Goal: Task Accomplishment & Management: Manage account settings

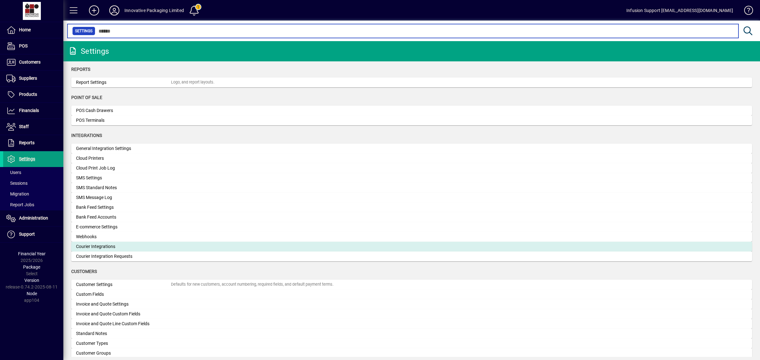
scroll to position [158, 0]
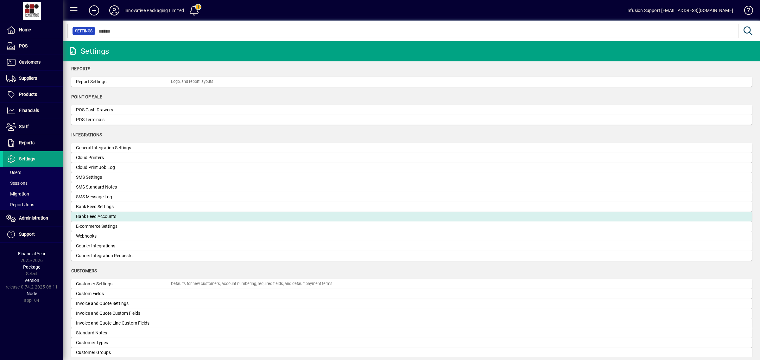
click at [121, 219] on div "Bank Feed Accounts" at bounding box center [123, 216] width 95 height 7
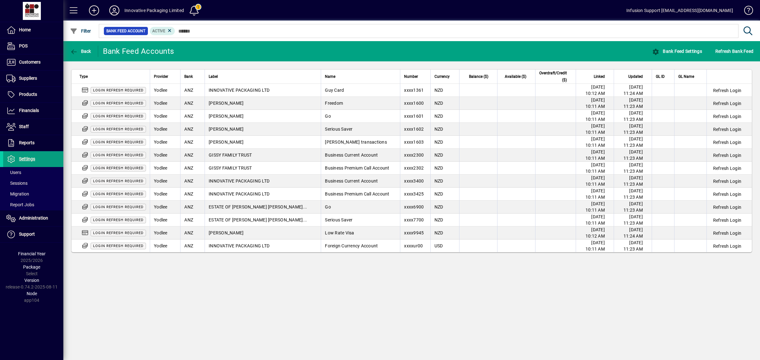
drag, startPoint x: 274, startPoint y: 279, endPoint x: 327, endPoint y: 272, distance: 53.3
click at [276, 278] on div "Back Bank Feed Accounts Bank Feed Settings Refresh Bank Feed Type Provider Bank…" at bounding box center [411, 200] width 696 height 319
drag, startPoint x: 130, startPoint y: 280, endPoint x: 132, endPoint y: 277, distance: 4.1
click at [132, 279] on div "Back Bank Feed Accounts Bank Feed Settings Refresh Bank Feed Type Provider Bank…" at bounding box center [411, 200] width 696 height 319
